Goal: Contribute content

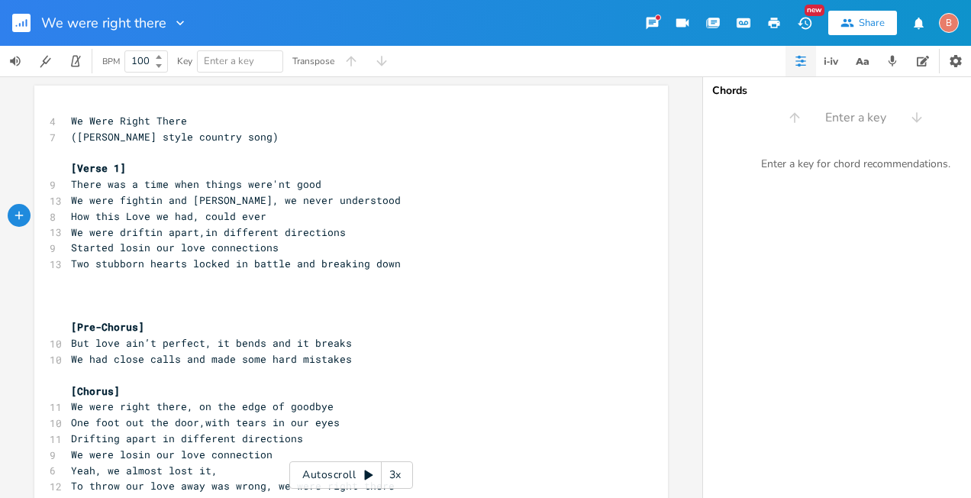
scroll to position [0, 159]
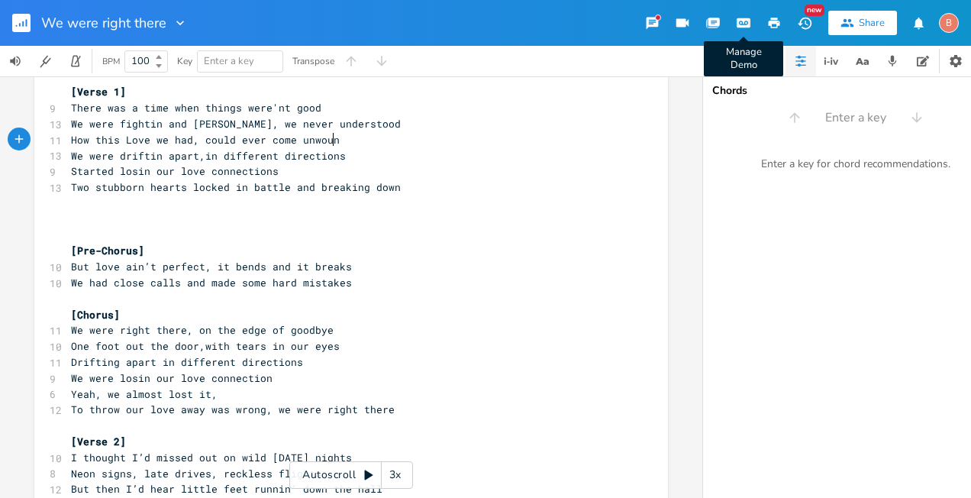
type textarea "come unwound"
click at [68, 207] on pre "​" at bounding box center [343, 203] width 551 height 16
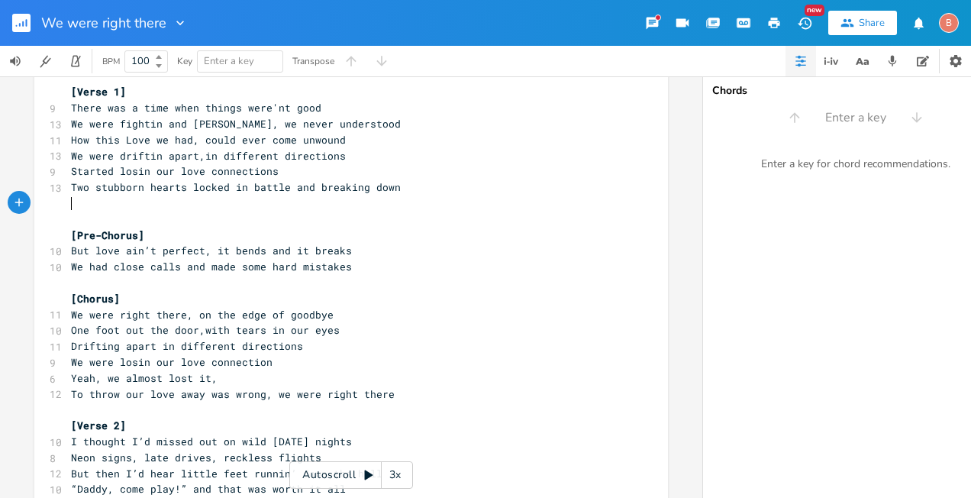
click at [68, 198] on pre "​" at bounding box center [343, 203] width 551 height 16
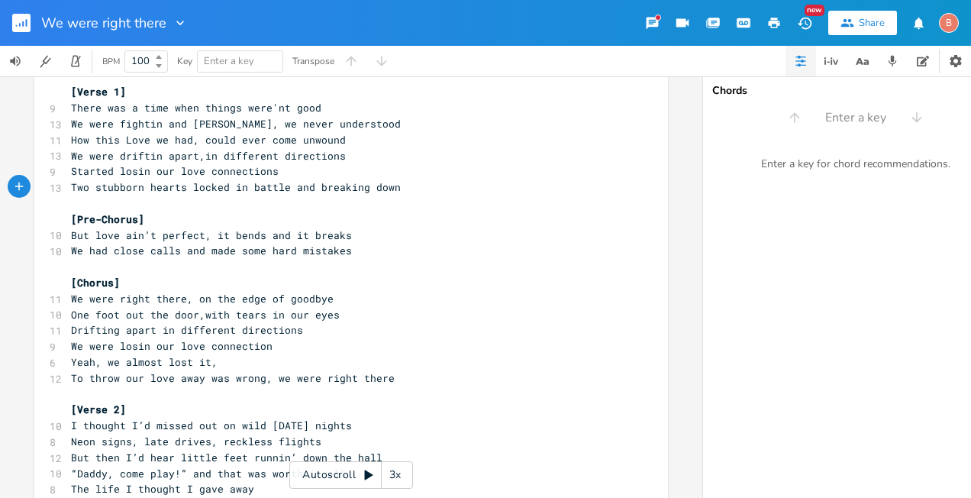
click at [92, 234] on span "But love ain’t perfect, it bends and it breaks" at bounding box center [211, 235] width 281 height 14
click at [71, 237] on span "love ain’t perfect, it bends and it breaks" at bounding box center [199, 235] width 257 height 14
type textarea "l"
type textarea "L"
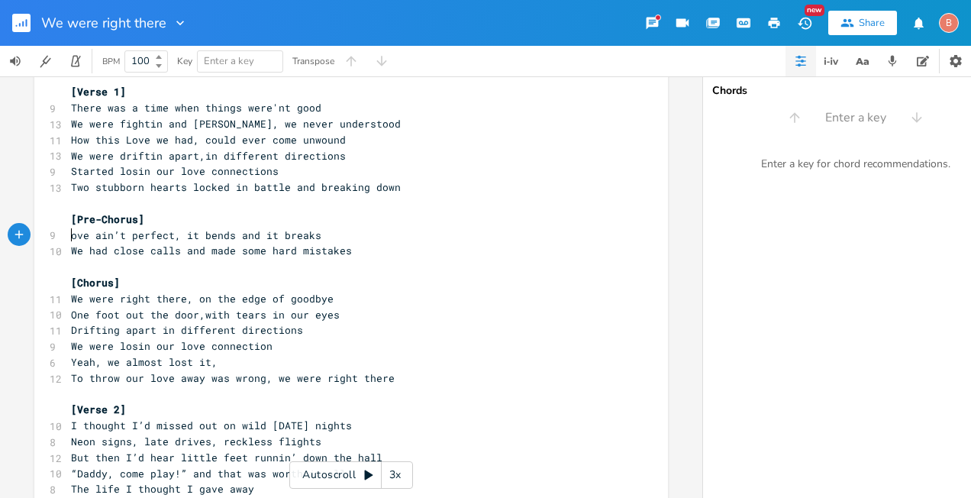
scroll to position [0, 4]
click at [274, 236] on span "Love ain’t perfect, it bends and it breaks" at bounding box center [199, 235] width 257 height 14
click at [255, 252] on span "We had close calls and made some hard mistakes" at bounding box center [211, 251] width 281 height 14
type textarea "makin"
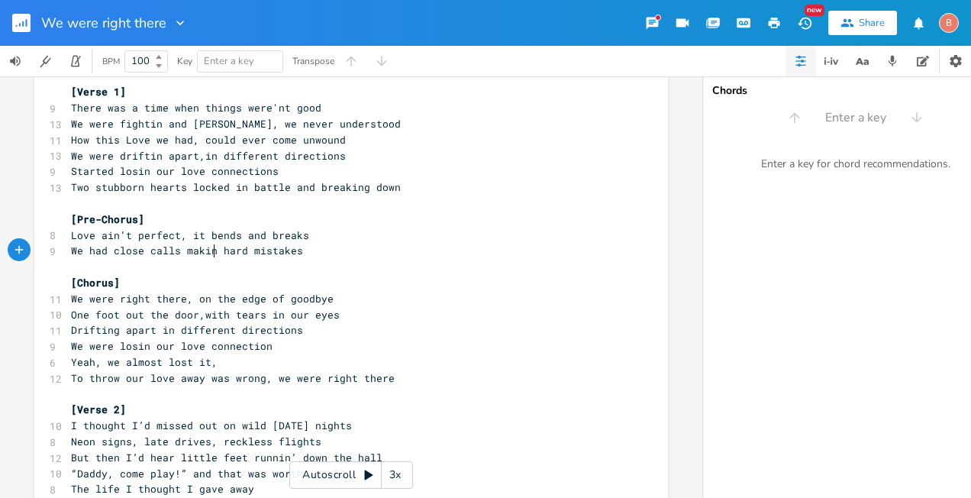
scroll to position [0, 29]
click at [269, 347] on pre "We were losin our love connection" at bounding box center [343, 346] width 551 height 16
click at [308, 337] on pre "Drifting apart in different directions" at bounding box center [343, 330] width 551 height 16
type textarea "We held on tighter when the fight got tough"
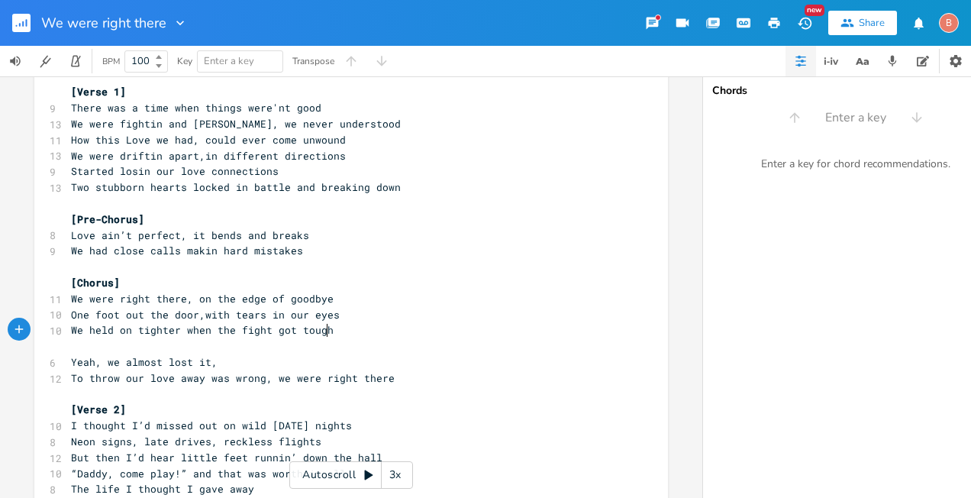
scroll to position [0, 201]
click at [73, 343] on pre "​" at bounding box center [343, 346] width 551 height 16
type textarea "Found out forever really is enough"
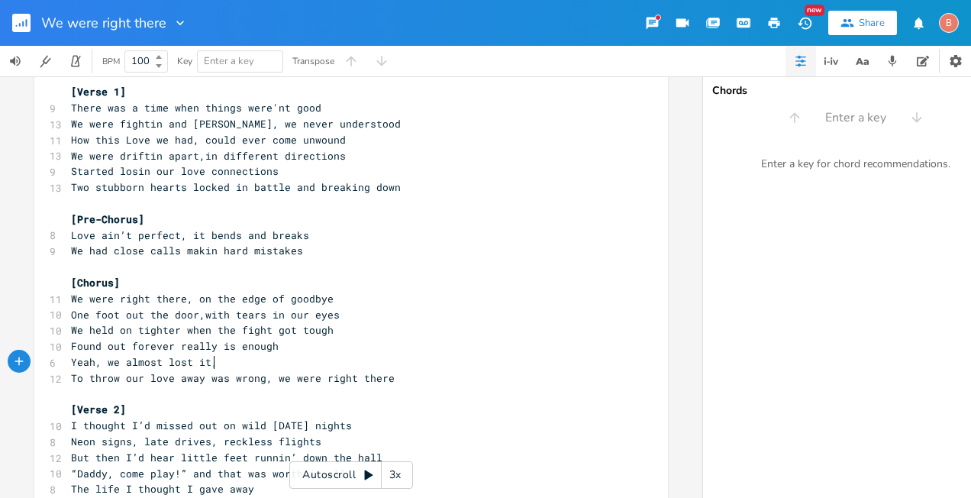
click at [211, 365] on pre "Yeah, we almost lost it," at bounding box center [343, 362] width 551 height 16
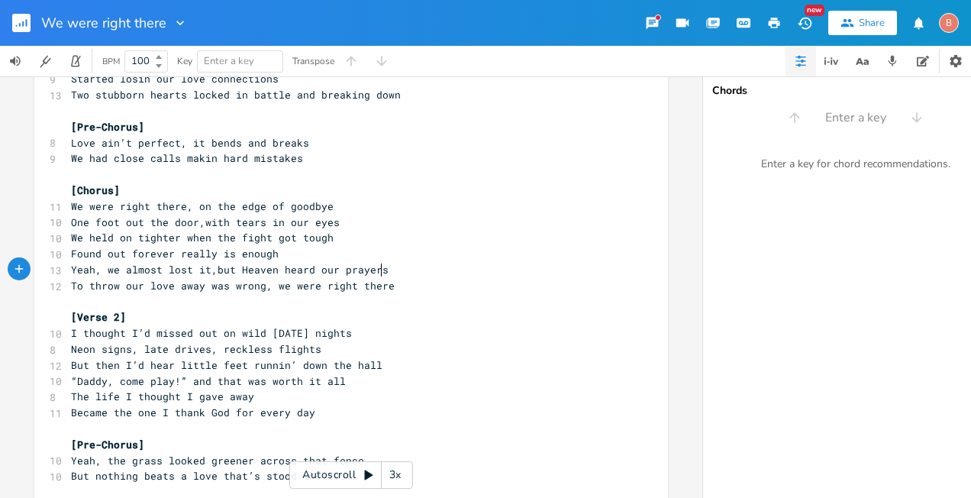
scroll to position [153, 0]
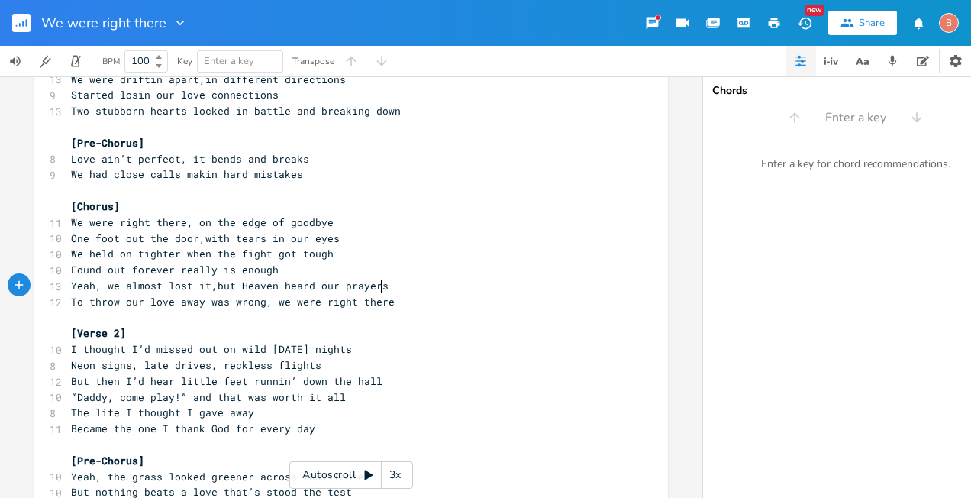
type textarea "but Heaven heard our prayers"
